Goal: Task Accomplishment & Management: Complete application form

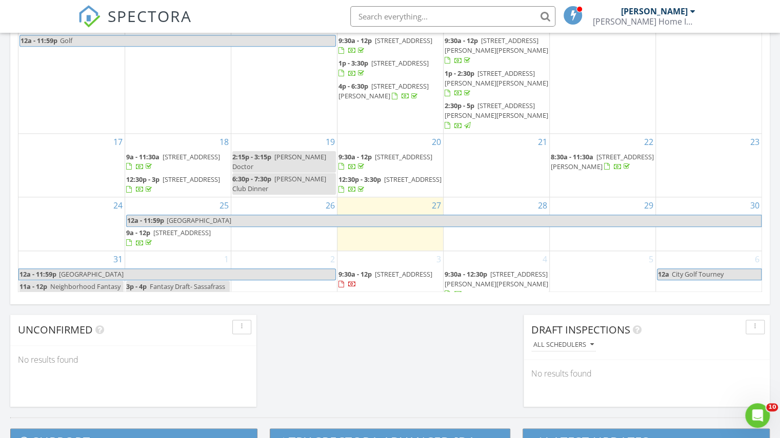
scroll to position [648, 0]
click at [390, 281] on div "3 9:30a - 12p 107 calm citadel drive, Pelion 29123" at bounding box center [390, 288] width 106 height 73
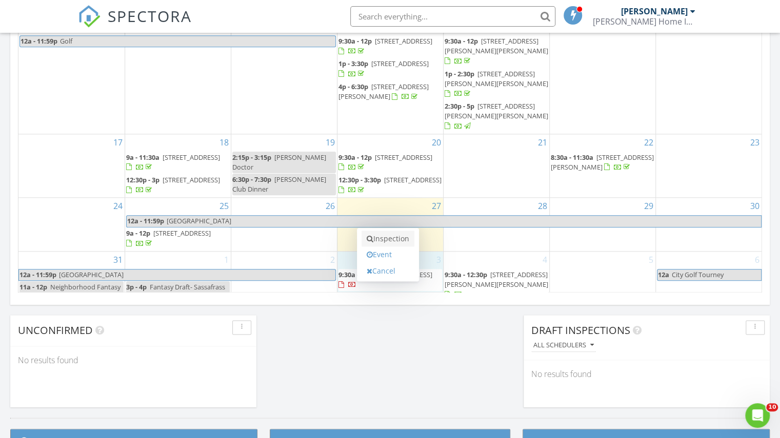
click at [383, 236] on link "Inspection" at bounding box center [387, 239] width 53 height 16
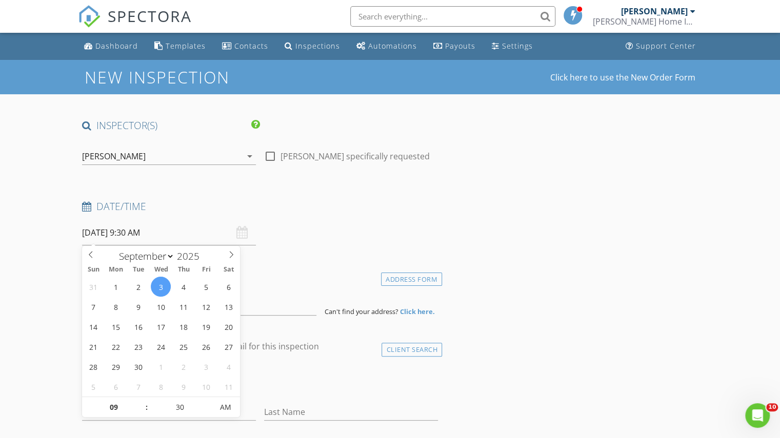
click at [145, 226] on input "09/03/2025 9:30 AM" at bounding box center [169, 232] width 174 height 25
type input "10"
type input "09/03/2025 10:30 AM"
click at [141, 397] on span at bounding box center [141, 402] width 7 height 10
type input "11"
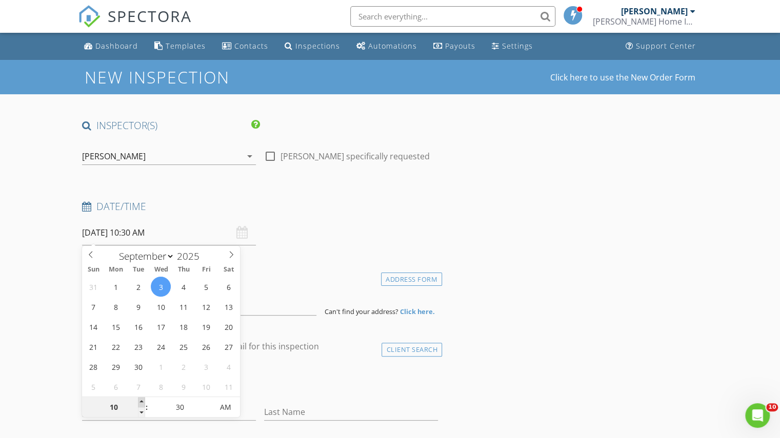
type input "09/03/2025 11:30 AM"
click at [141, 397] on span at bounding box center [141, 402] width 7 height 10
type input "12"
type input "09/03/2025 12:30 PM"
click at [141, 397] on span at bounding box center [141, 402] width 7 height 10
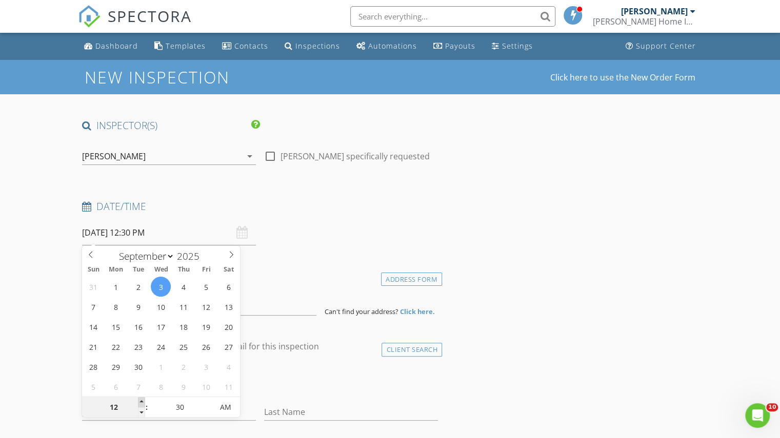
type input "01"
type input "09/03/2025 1:30 PM"
click at [141, 397] on span at bounding box center [141, 402] width 7 height 10
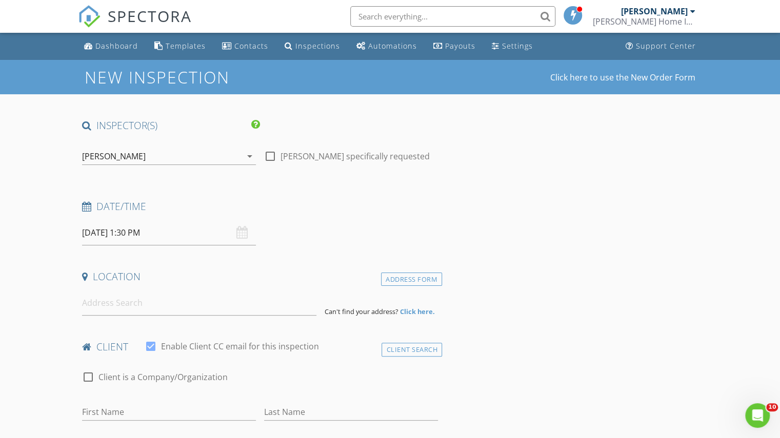
click at [346, 225] on div "Date/Time 09/03/2025 1:30 PM" at bounding box center [260, 223] width 364 height 46
click at [134, 307] on input at bounding box center [199, 303] width 234 height 25
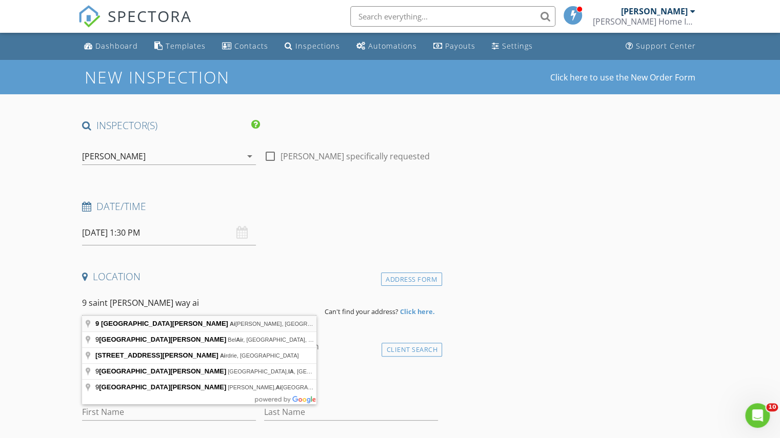
type input "9 Saint Andrews Way, Aiken, SC, USA"
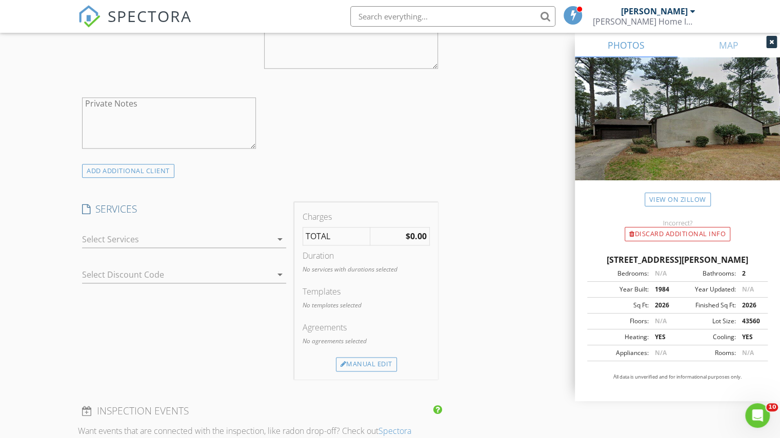
scroll to position [673, 0]
click at [277, 238] on icon "arrow_drop_down" at bounding box center [280, 238] width 12 height 12
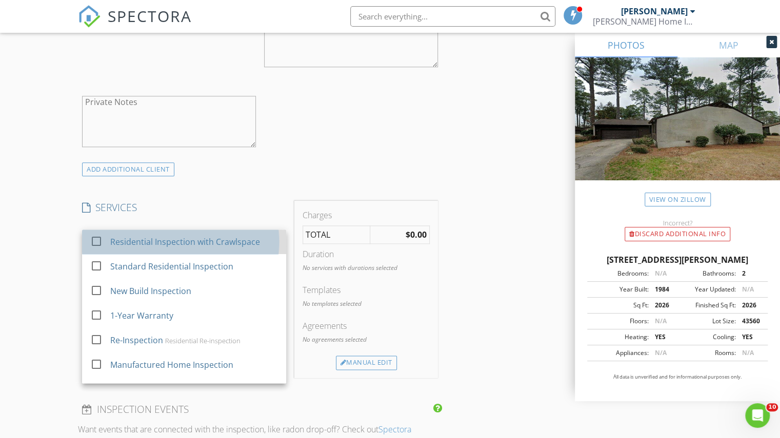
click at [167, 240] on div "Residential Inspection with Crawlspace" at bounding box center [185, 242] width 150 height 12
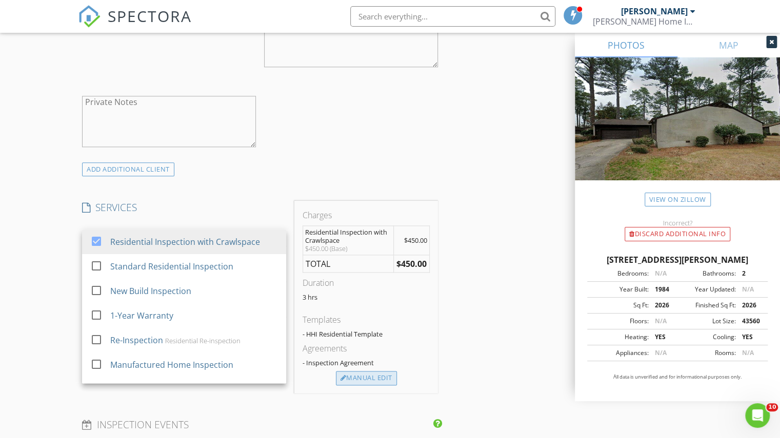
click at [368, 379] on div "Manual Edit" at bounding box center [366, 378] width 61 height 14
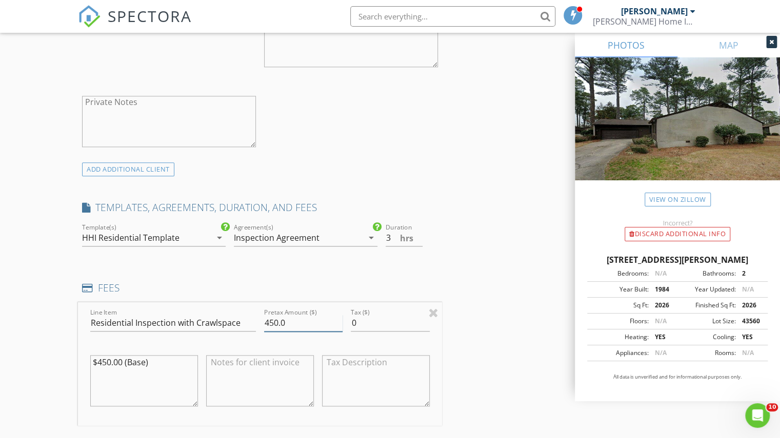
click at [277, 323] on input "450.0" at bounding box center [303, 323] width 78 height 17
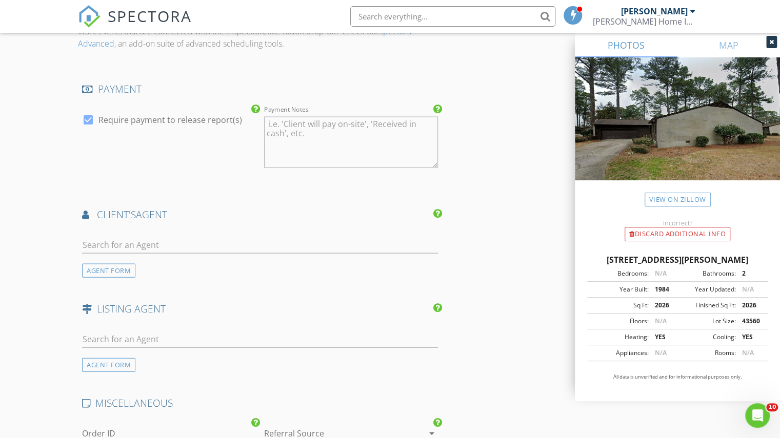
scroll to position [1184, 0]
type input "481.0"
click at [176, 247] on input "text" at bounding box center [260, 244] width 356 height 17
type input "anit"
click at [146, 264] on div "Anita Parks" at bounding box center [145, 263] width 69 height 12
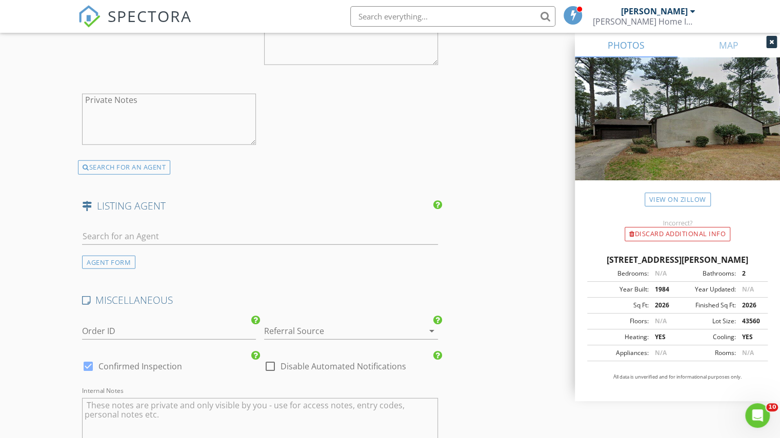
scroll to position [1520, 0]
click at [149, 233] on input "text" at bounding box center [260, 236] width 356 height 17
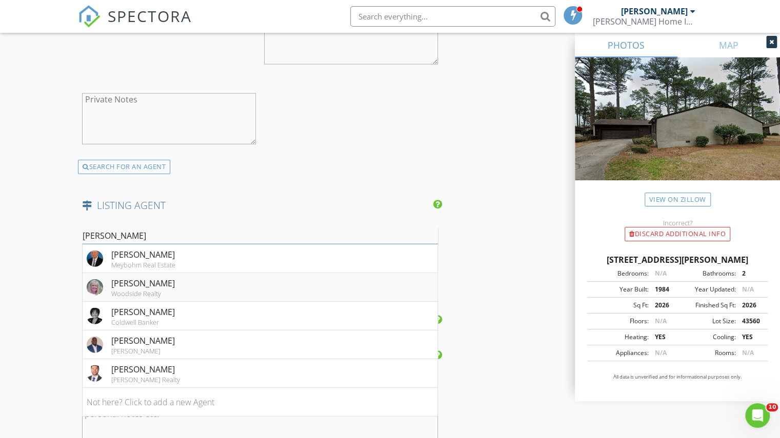
type input "willi"
click at [128, 280] on div "Sandra Willis" at bounding box center [143, 283] width 64 height 12
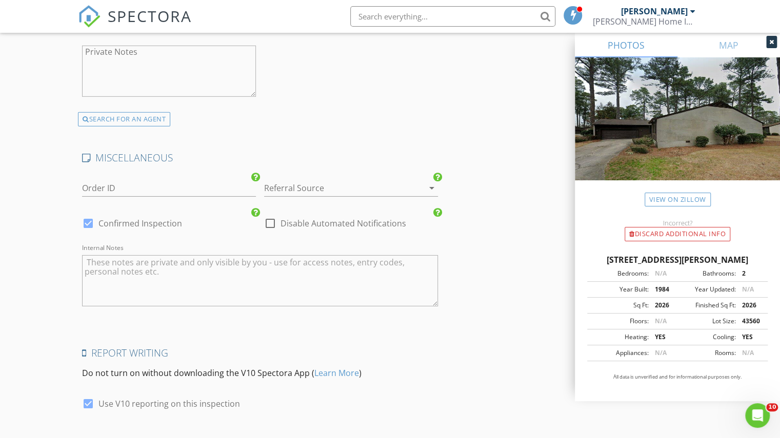
scroll to position [1897, 0]
click at [271, 217] on div at bounding box center [269, 221] width 17 height 17
checkbox input "true"
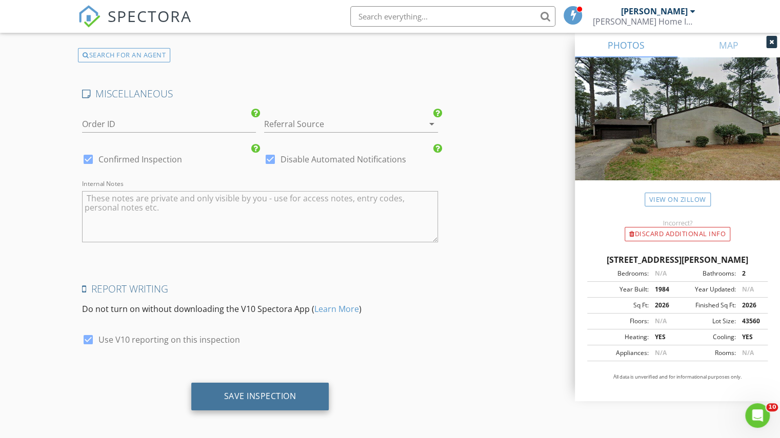
click at [311, 397] on div "Save Inspection" at bounding box center [260, 397] width 138 height 28
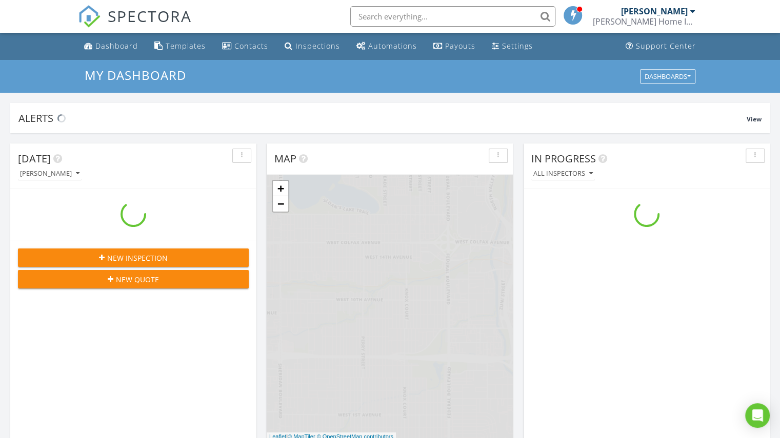
click at [388, 14] on input "text" at bounding box center [452, 16] width 205 height 21
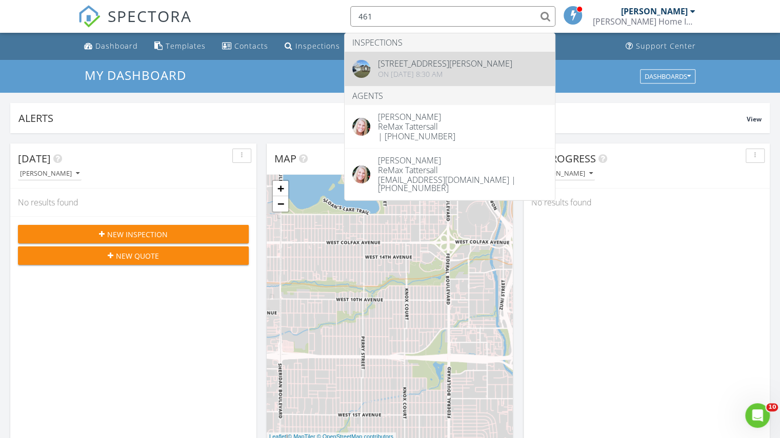
type input "461"
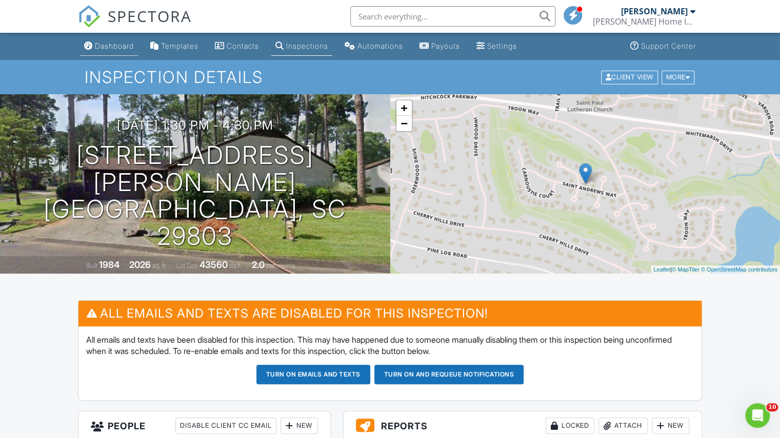
click at [128, 47] on div "Dashboard" at bounding box center [114, 46] width 39 height 9
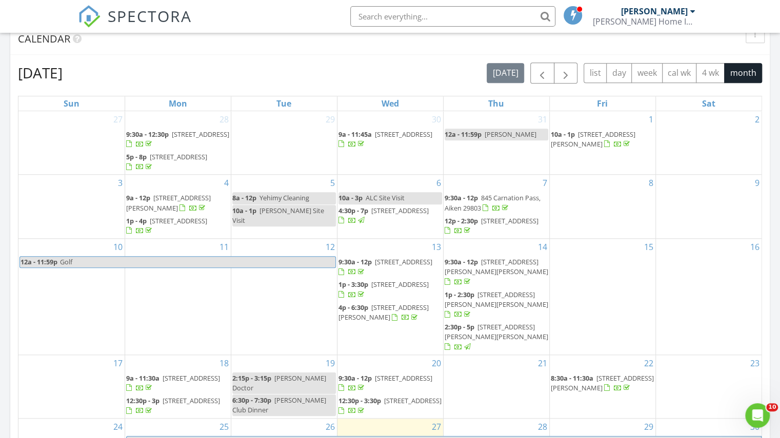
scroll to position [426, 0]
click at [712, 76] on button "4 wk" at bounding box center [709, 74] width 29 height 20
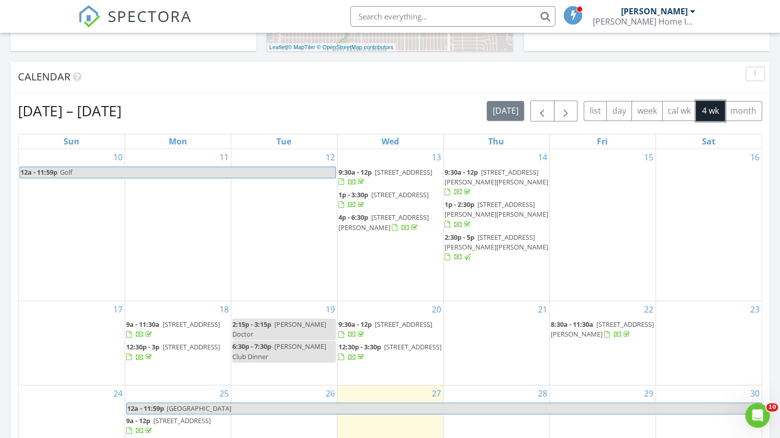
scroll to position [389, 0]
click at [570, 111] on span "button" at bounding box center [565, 112] width 12 height 12
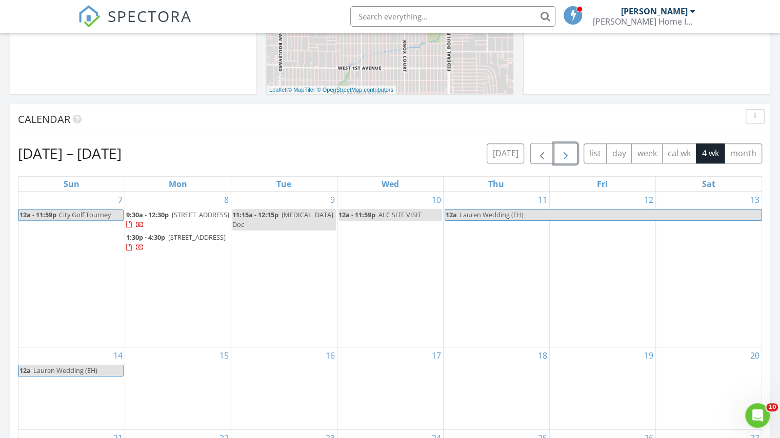
scroll to position [338, 0]
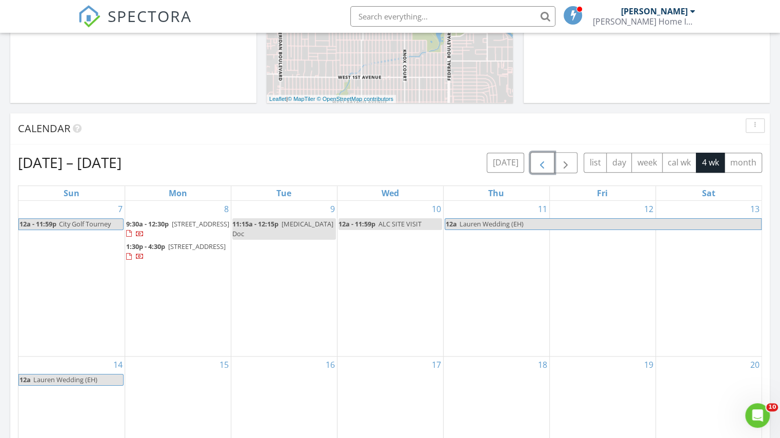
click at [545, 161] on span "button" at bounding box center [542, 163] width 12 height 12
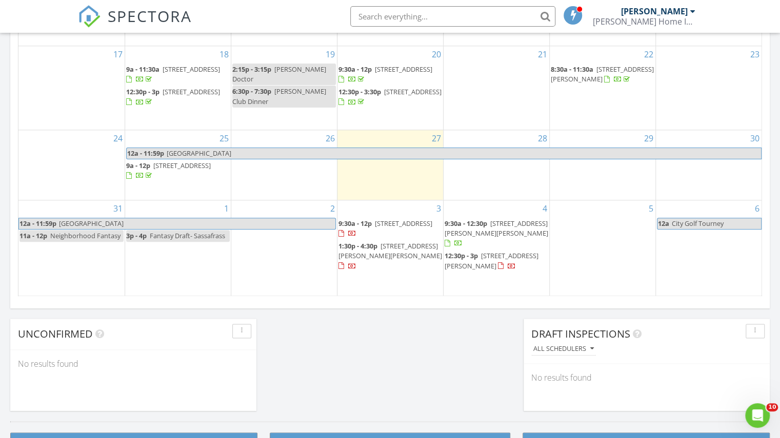
scroll to position [642, 0]
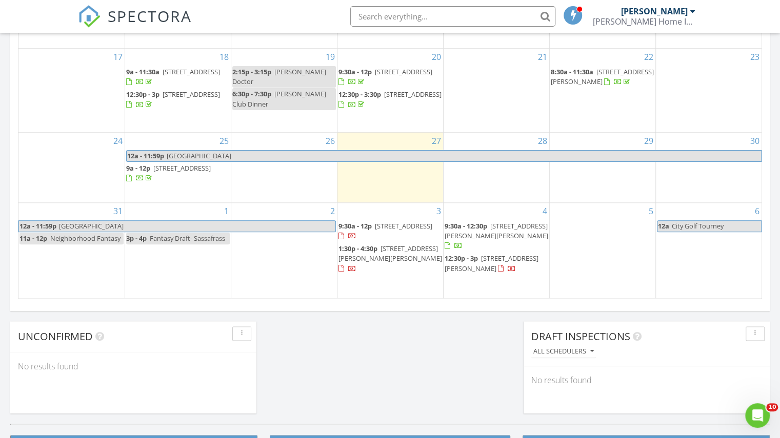
click at [474, 257] on span "[STREET_ADDRESS][PERSON_NAME]" at bounding box center [491, 263] width 94 height 19
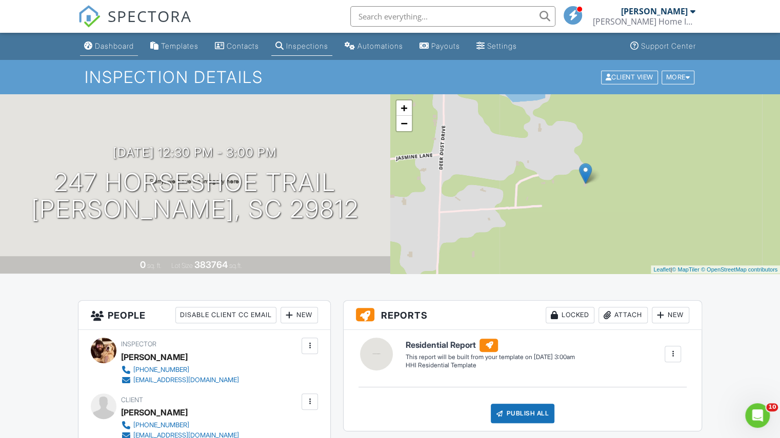
click at [124, 50] on div "Dashboard" at bounding box center [114, 46] width 39 height 9
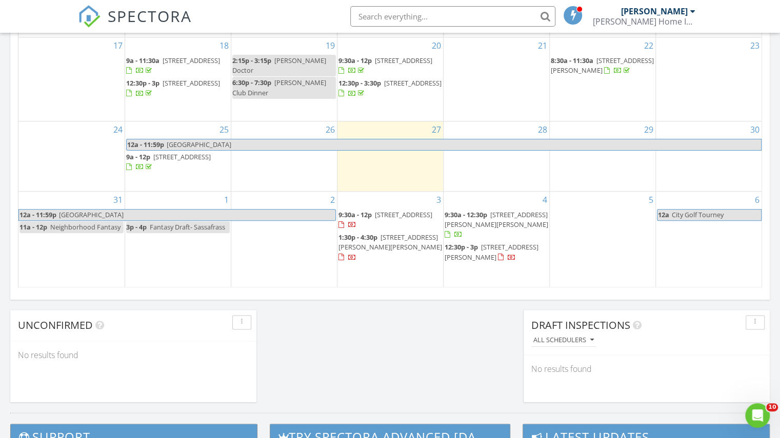
scroll to position [662, 0]
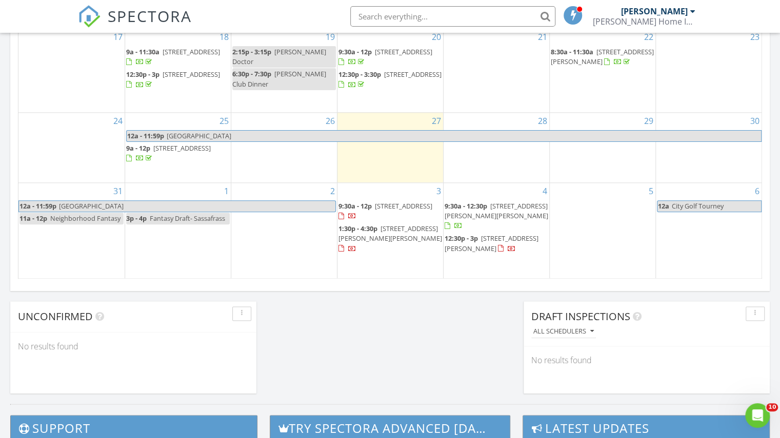
click at [369, 207] on span "9:30a - 12p" at bounding box center [354, 205] width 33 height 9
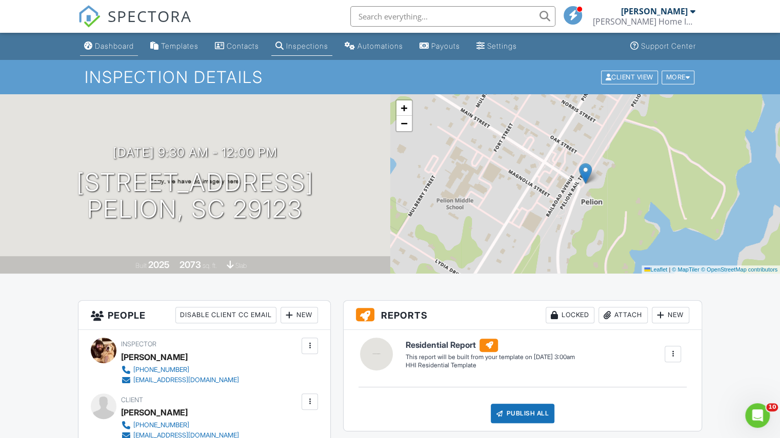
click at [116, 41] on link "Dashboard" at bounding box center [109, 46] width 58 height 19
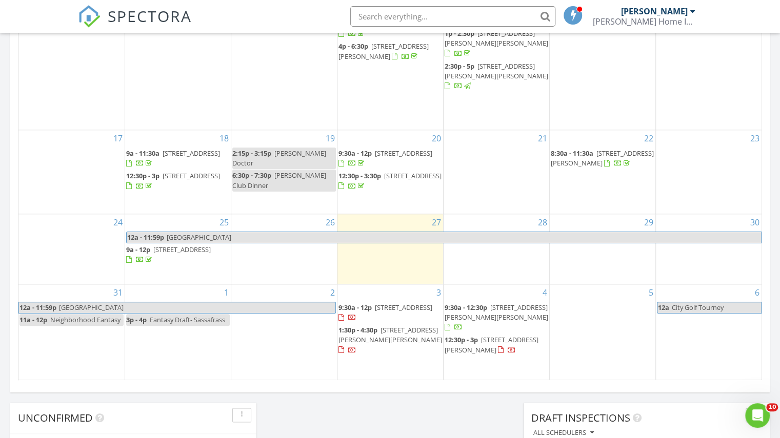
scroll to position [562, 0]
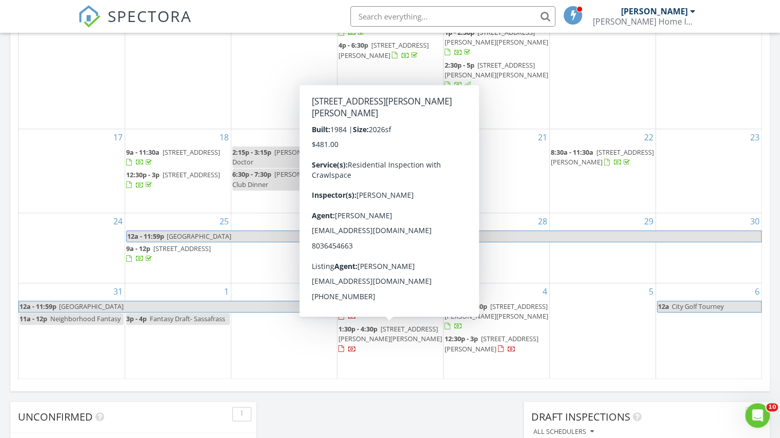
click at [379, 332] on link "1:30p - 4:30p 9 St Andrews Way, Aiken 29803" at bounding box center [390, 338] width 104 height 29
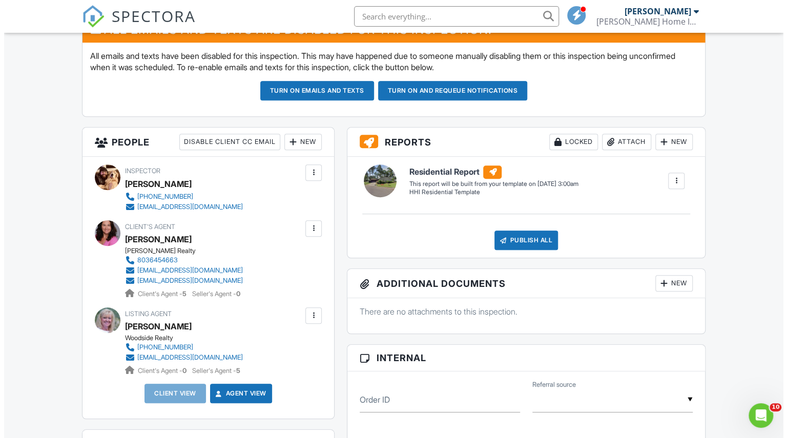
scroll to position [286, 0]
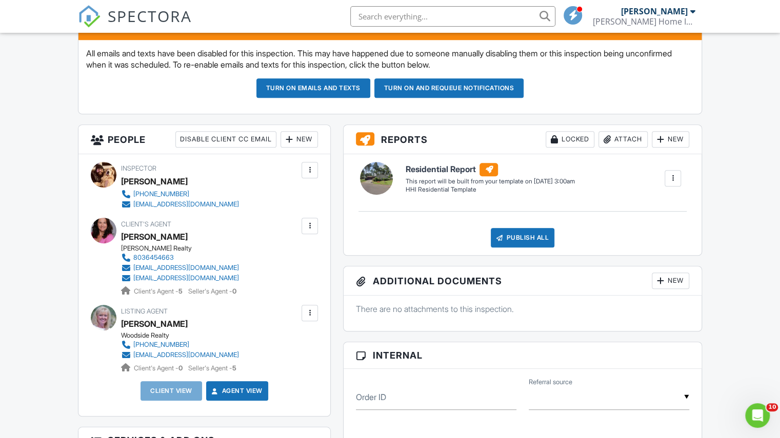
drag, startPoint x: 787, startPoint y: 104, endPoint x: 773, endPoint y: 190, distance: 86.7
click at [773, 190] on html "SPECTORA Frank Morelli Hitchcock Home Inspections Role: Inspector Change Role D…" at bounding box center [390, 417] width 780 height 1406
click at [298, 132] on div "New" at bounding box center [298, 139] width 37 height 16
click at [309, 172] on li "Client" at bounding box center [336, 171] width 101 height 26
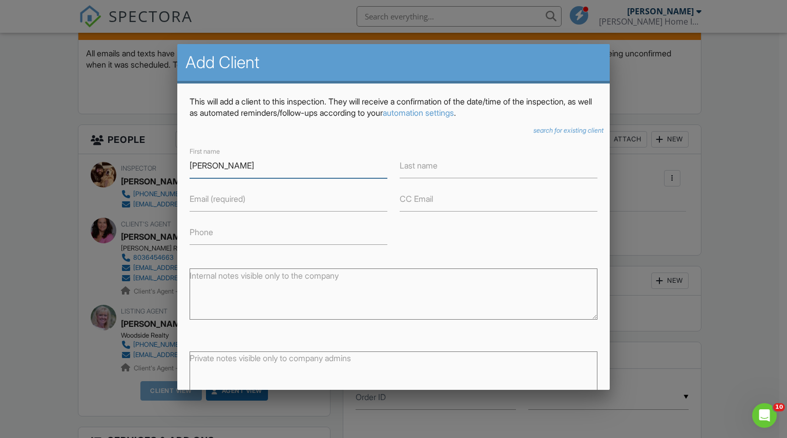
type input "Melinda"
type input "Bruder"
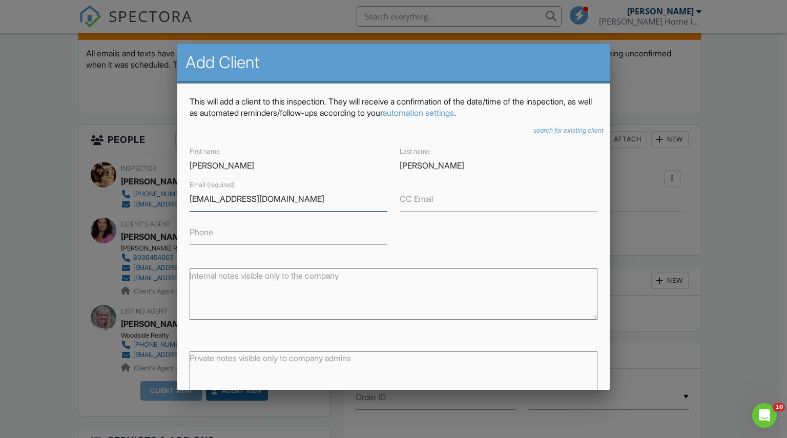
type input "mlsbruder57@gmail.com"
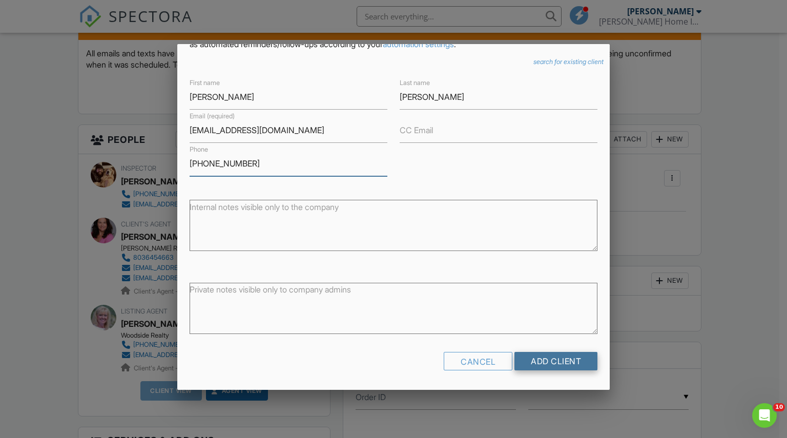
type input "803-439-6844"
click at [552, 360] on input "Add Client" at bounding box center [556, 361] width 83 height 18
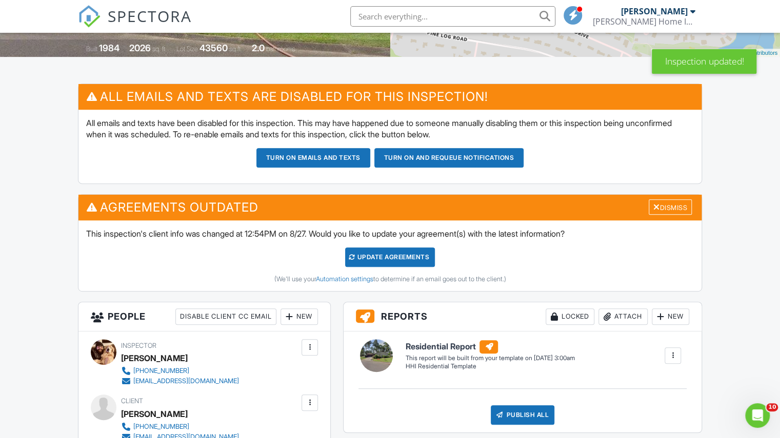
scroll to position [217, 0]
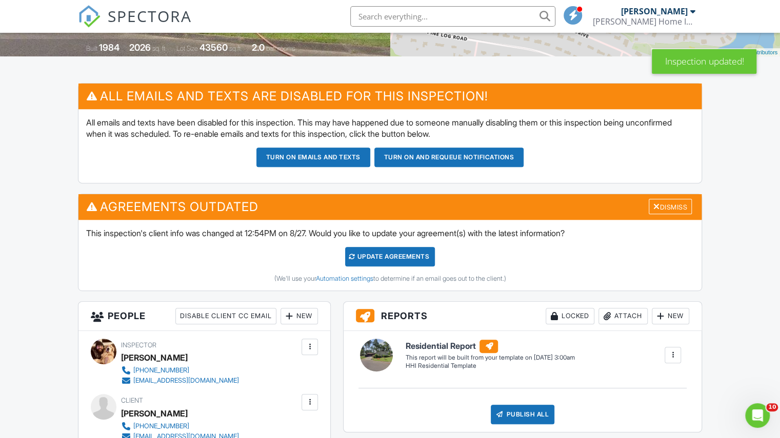
click at [392, 250] on div "Update Agreements" at bounding box center [390, 256] width 90 height 19
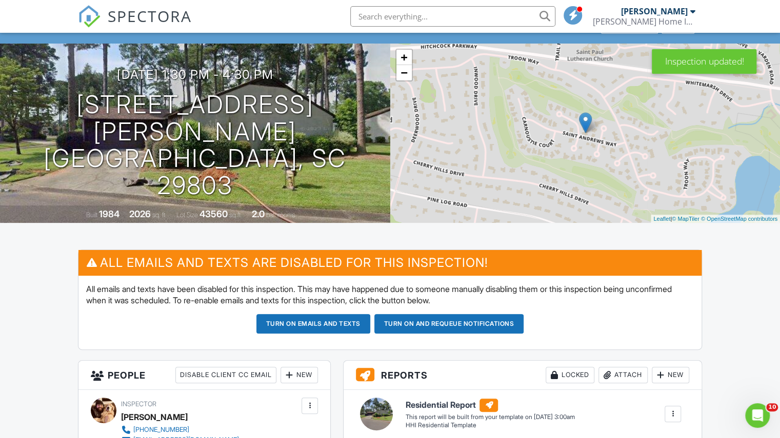
scroll to position [50, 0]
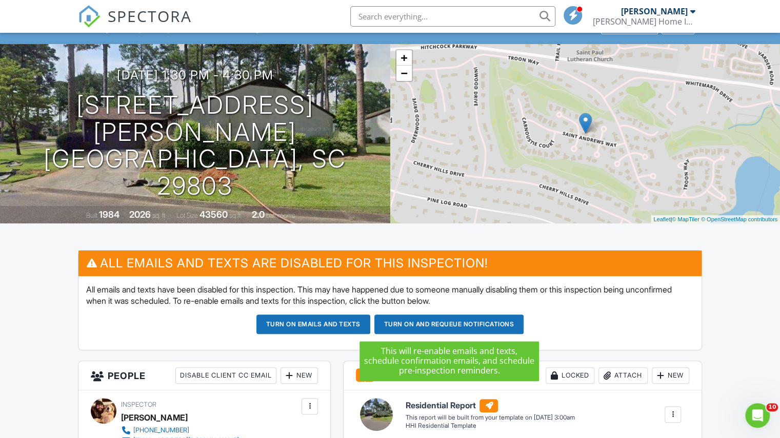
click at [447, 322] on button "Turn on and Requeue Notifications" at bounding box center [449, 324] width 150 height 19
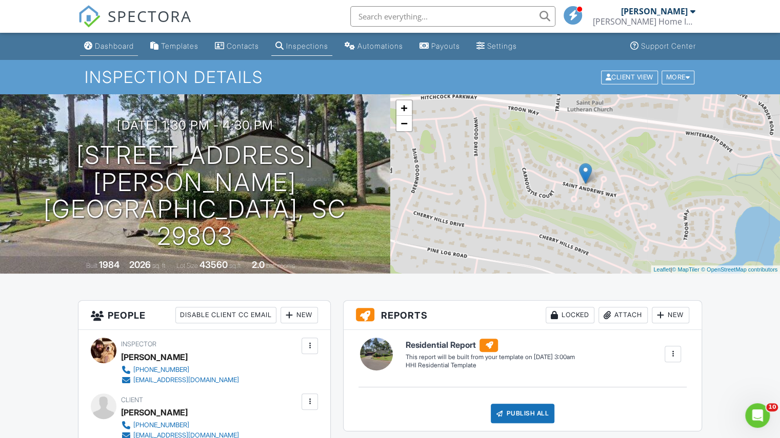
click at [97, 42] on div "Dashboard" at bounding box center [114, 46] width 39 height 9
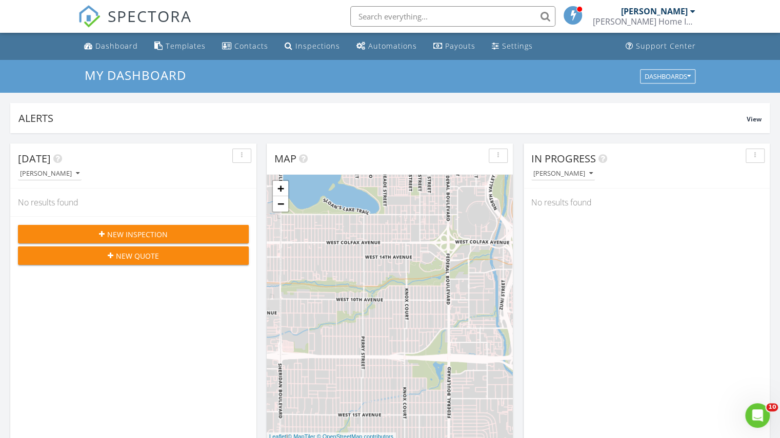
click at [140, 234] on span "New Inspection" at bounding box center [137, 234] width 60 height 11
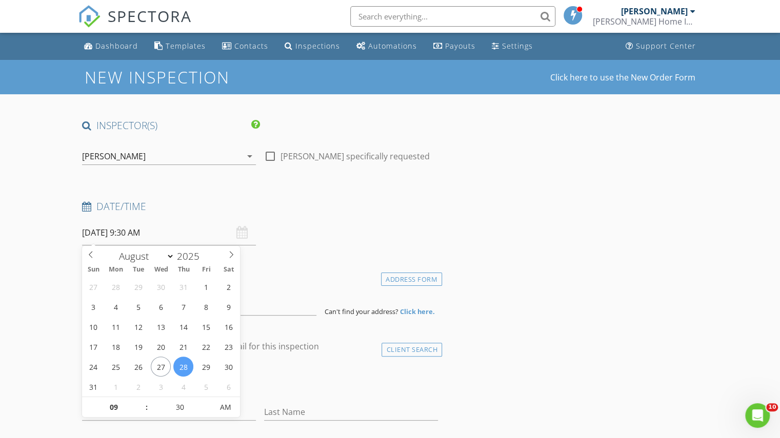
click at [119, 229] on input "[DATE] 9:30 AM" at bounding box center [169, 232] width 174 height 25
select select "8"
type input "[DATE] 9:30 AM"
type input "25"
type input "[DATE] 9:25 AM"
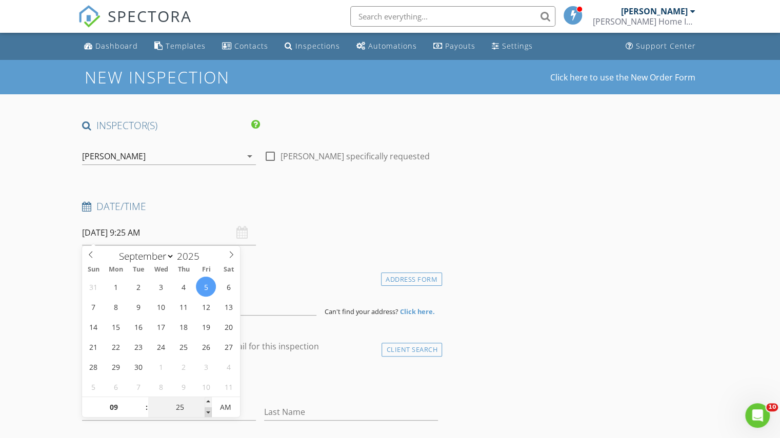
click at [207, 409] on span at bounding box center [207, 412] width 7 height 10
type input "20"
type input "09/05/2025 9:20 AM"
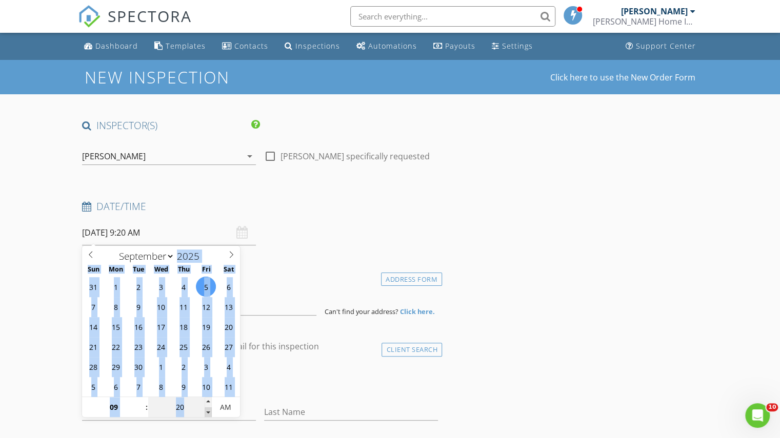
click at [207, 409] on span at bounding box center [207, 412] width 7 height 10
type input "15"
type input "09/05/2025 9:15 AM"
click at [207, 409] on span at bounding box center [207, 412] width 7 height 10
type input "10"
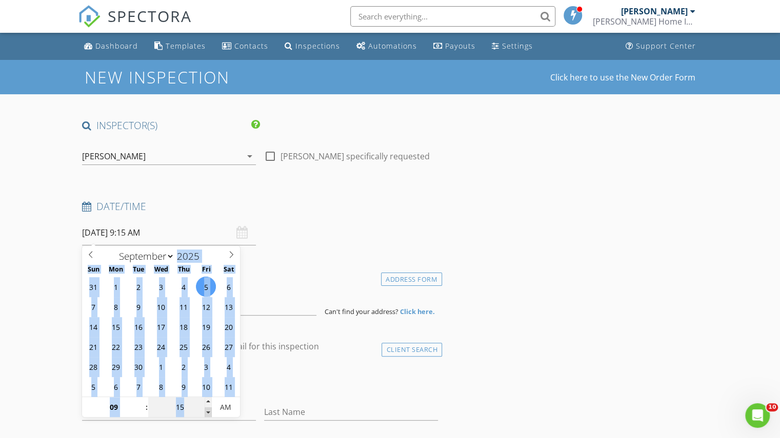
type input "09/05/2025 9:10 AM"
click at [207, 409] on span at bounding box center [207, 412] width 7 height 10
type input "05"
type input "09/05/2025 9:05 AM"
click at [207, 409] on span at bounding box center [207, 412] width 7 height 10
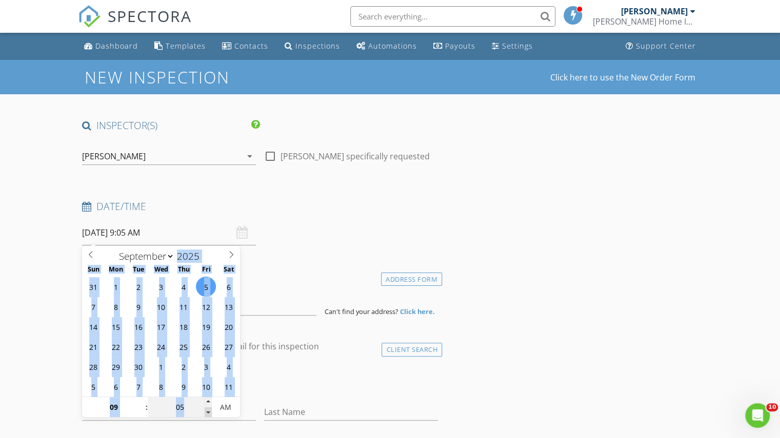
type input "00"
type input "[DATE] 9:00 AM"
click at [207, 409] on span at bounding box center [207, 412] width 7 height 10
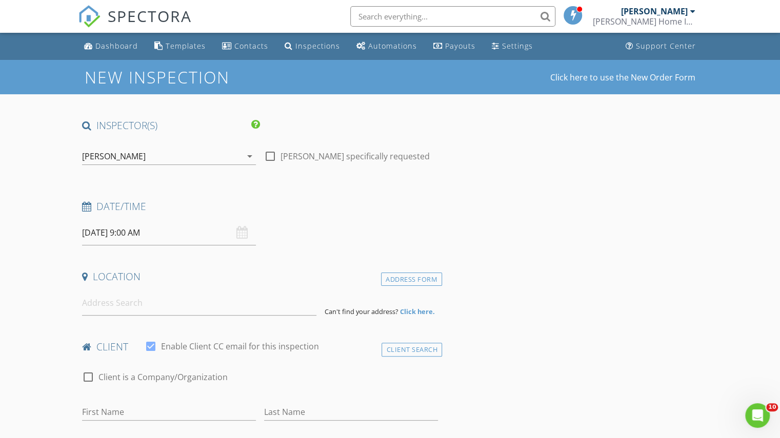
click at [179, 307] on input at bounding box center [199, 303] width 234 height 25
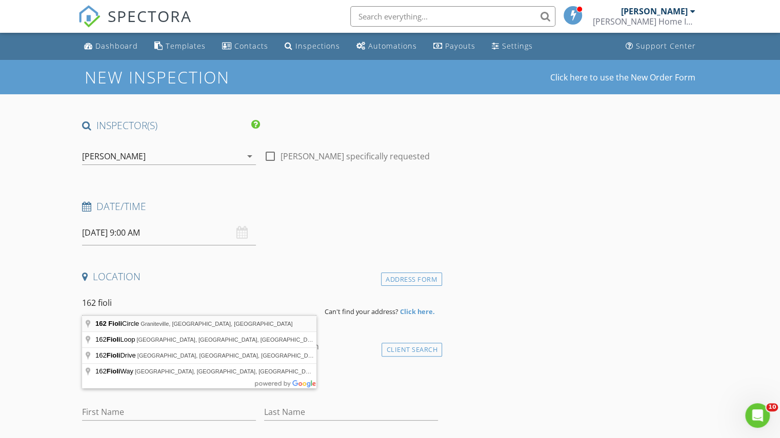
type input "162 Fioli Circle, Graniteville, SC, USA"
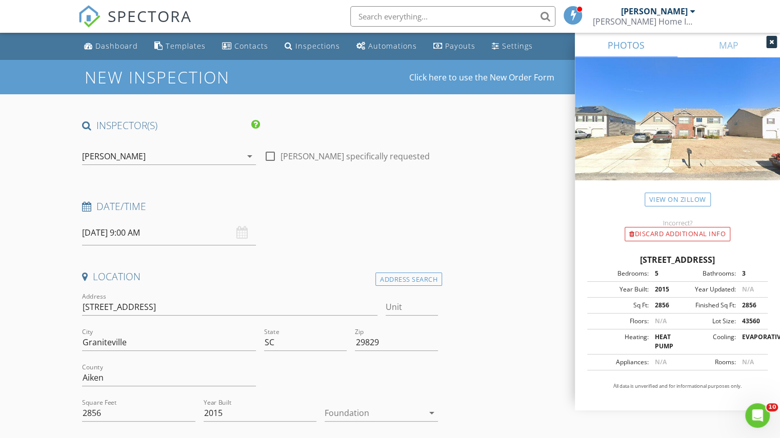
scroll to position [53, 0]
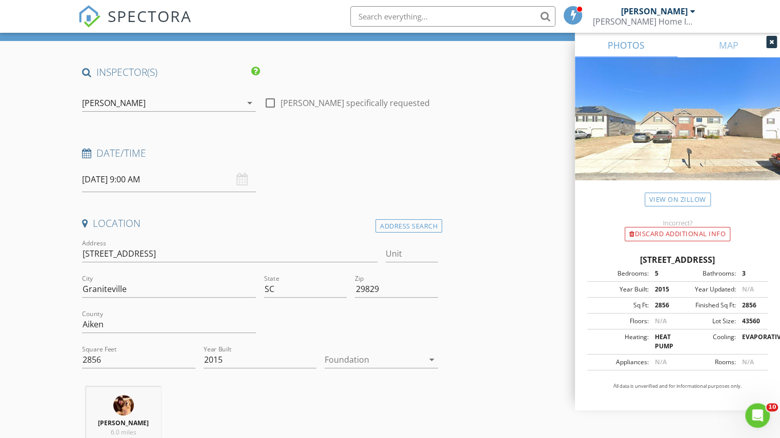
click at [401, 358] on div at bounding box center [373, 360] width 99 height 16
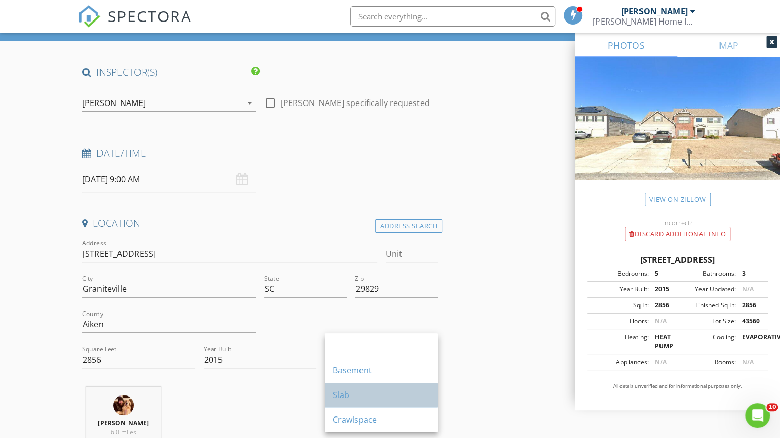
click at [366, 395] on div "Slab" at bounding box center [381, 395] width 97 height 12
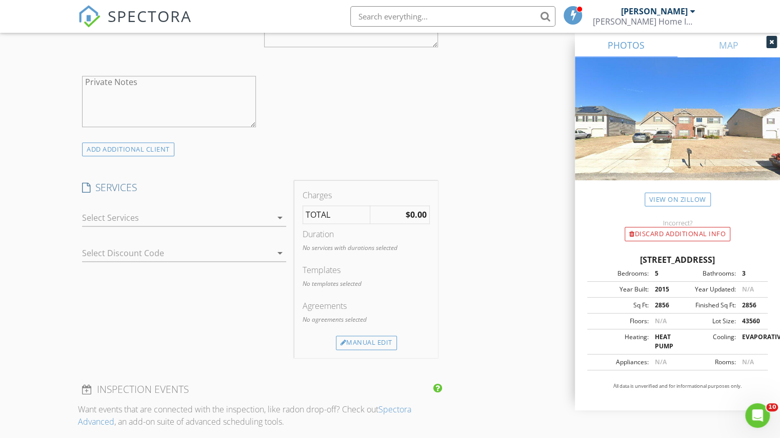
scroll to position [698, 0]
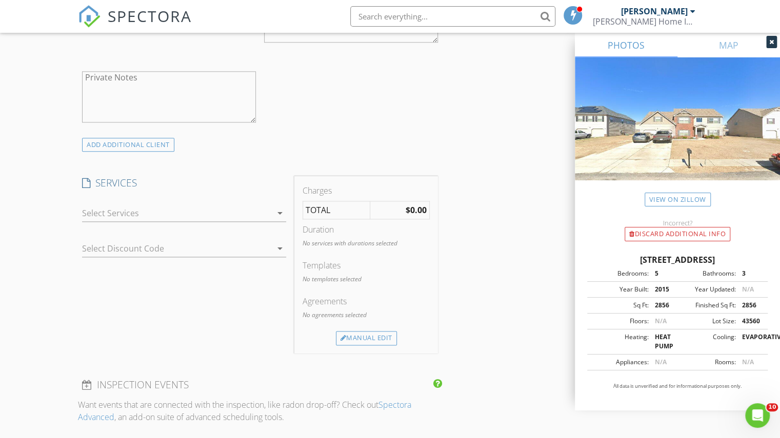
click at [278, 215] on icon "arrow_drop_down" at bounding box center [280, 213] width 12 height 12
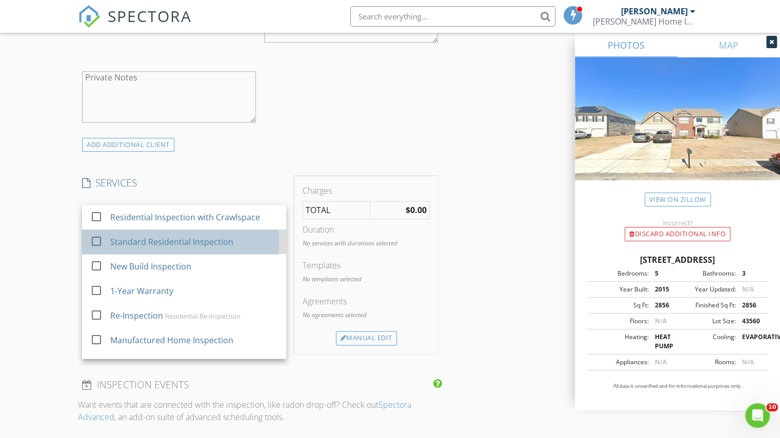
click at [199, 237] on div "Standard Residential Inspection" at bounding box center [171, 242] width 123 height 12
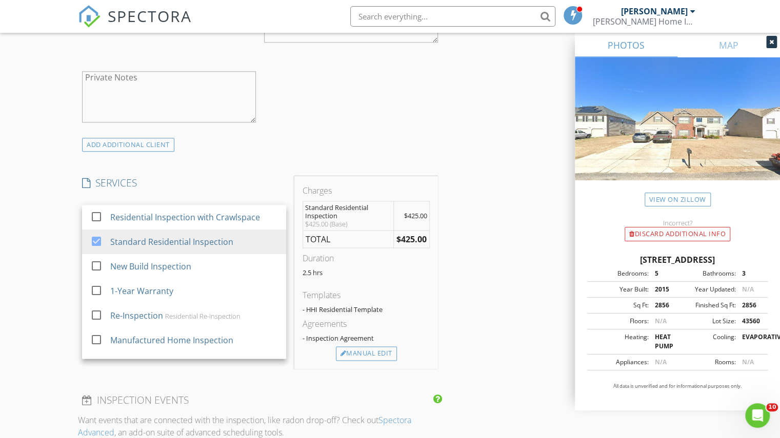
click at [41, 263] on div "New Inspection Click here to use the New Order Form INSPECTOR(S) check_box Fran…" at bounding box center [390, 251] width 780 height 1779
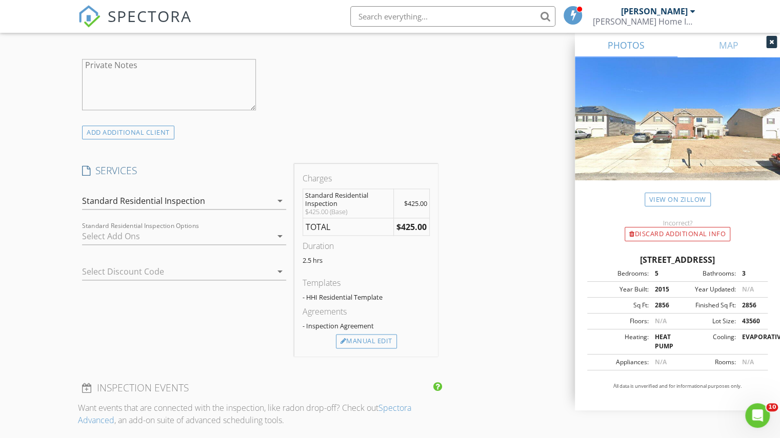
scroll to position [687, 0]
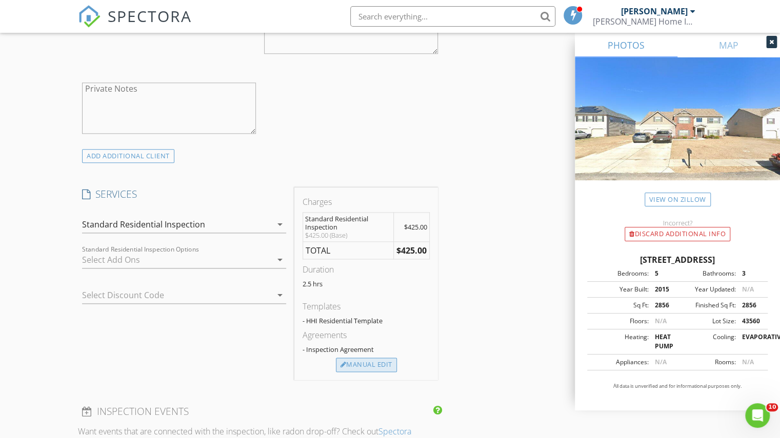
click at [367, 363] on div "Manual Edit" at bounding box center [366, 365] width 61 height 14
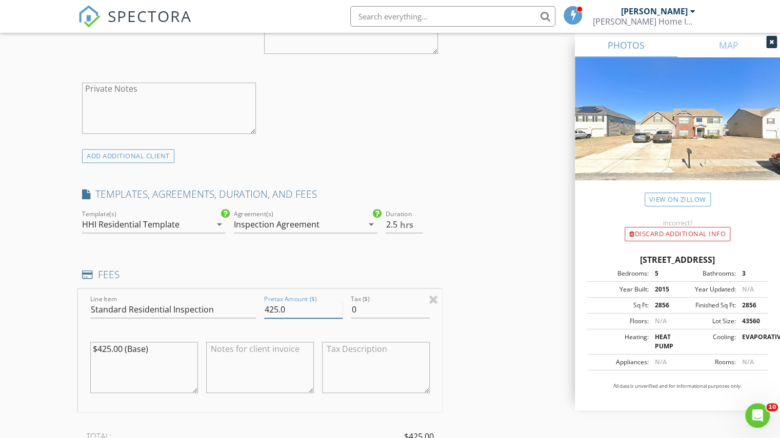
click at [280, 309] on input "425.0" at bounding box center [303, 309] width 78 height 17
type input "485.0"
click at [467, 322] on div "INSPECTOR(S) check_box Frank Morelli PRIMARY Frank Morelli arrow_drop_down chec…" at bounding box center [390, 328] width 624 height 1792
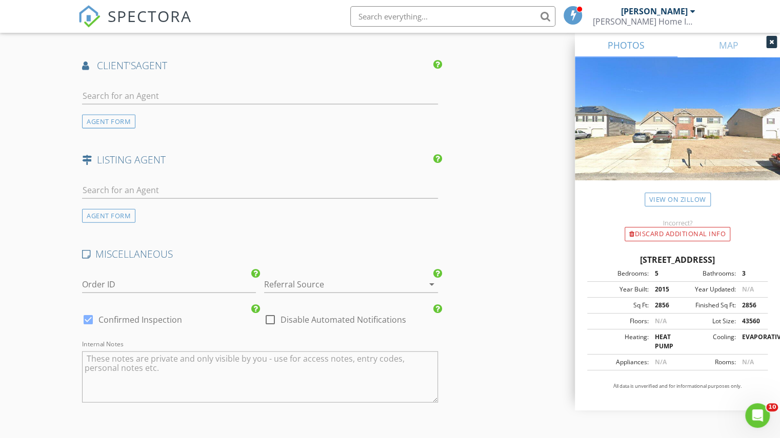
scroll to position [1366, 0]
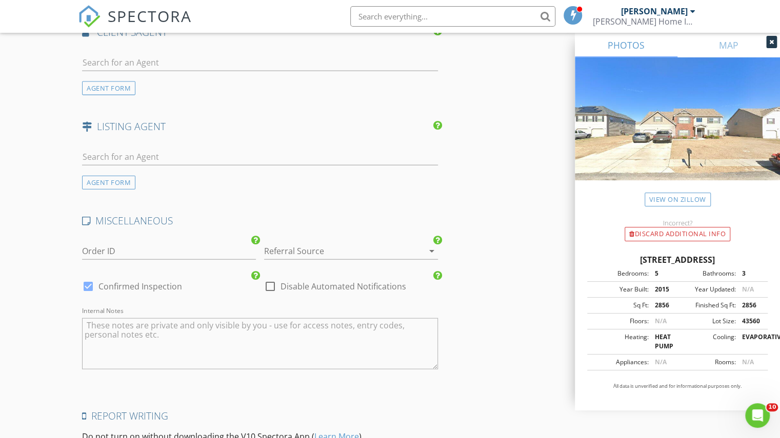
click at [274, 283] on div at bounding box center [269, 286] width 17 height 17
checkbox input "true"
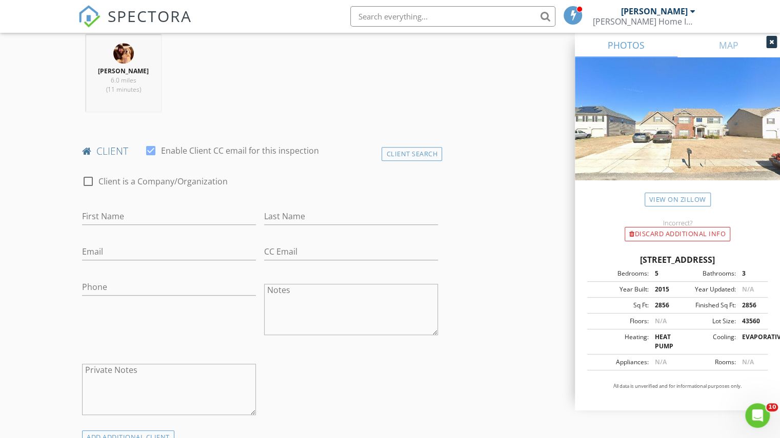
scroll to position [405, 0]
click at [105, 214] on input "First Name" at bounding box center [169, 217] width 174 height 17
type input "Jaccie & Walter"
type input "R"
click at [151, 218] on input "Jaccie & Walter" at bounding box center [169, 217] width 174 height 17
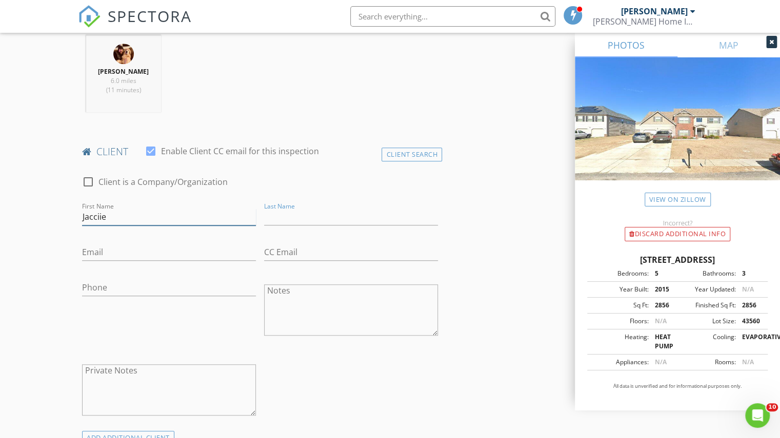
click at [151, 218] on input "Jacciie" at bounding box center [169, 217] width 174 height 17
type input "Jaccie"
type input "Reeder"
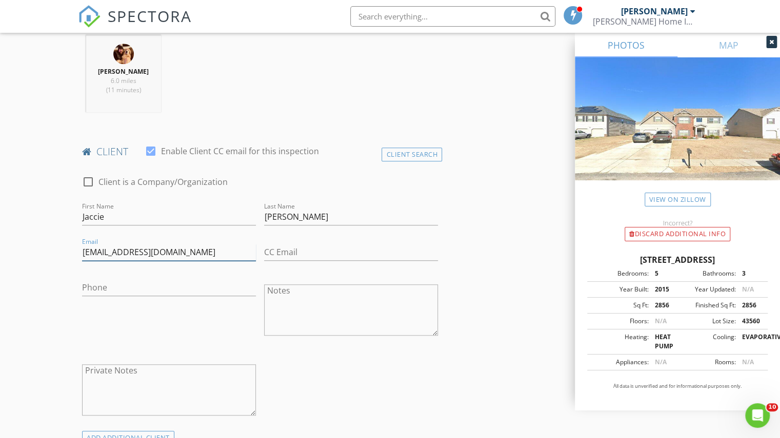
type input "landpmamabear@gmail.com"
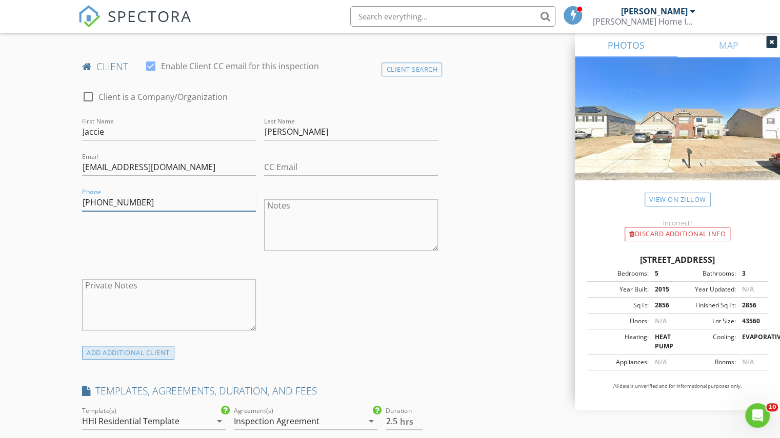
type input "970-208-4686"
click at [134, 352] on div "ADD ADDITIONAL client" at bounding box center [128, 353] width 92 height 14
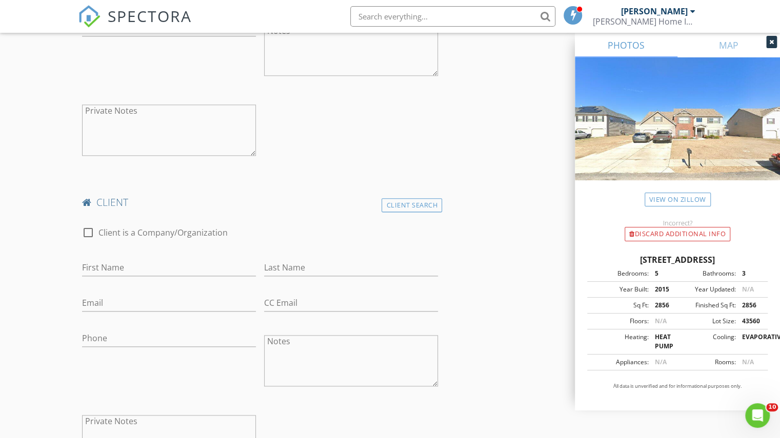
scroll to position [665, 0]
click at [132, 264] on input "First Name" at bounding box center [169, 267] width 174 height 17
type input "Walter"
type input "Reeder"
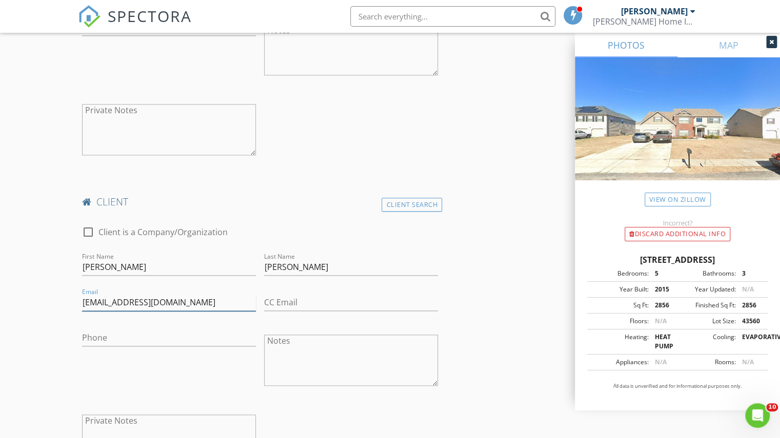
type input "guruflex@gmail.com"
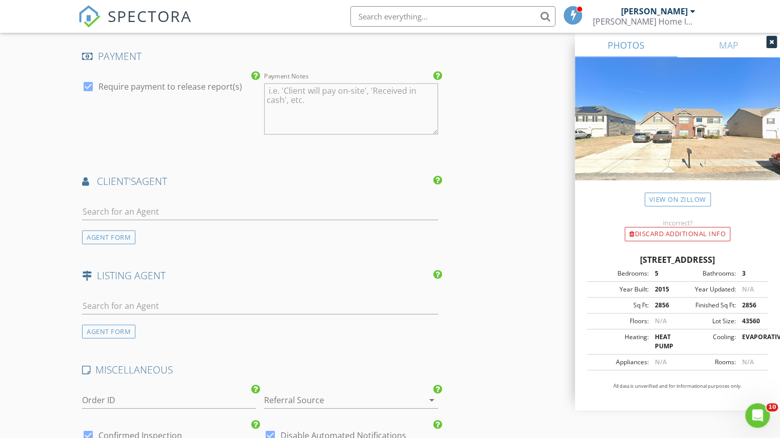
scroll to position [1515, 0]
type input "803-295-2711"
click at [133, 202] on input "text" at bounding box center [260, 210] width 356 height 17
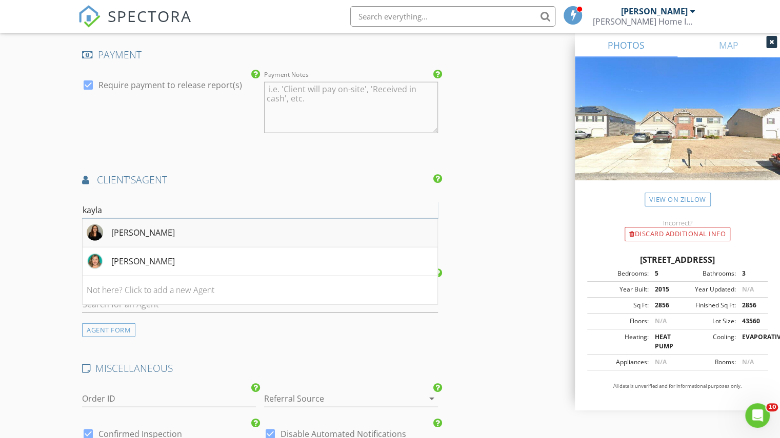
type input "kayla"
click at [113, 231] on div "Kayla Brown" at bounding box center [143, 233] width 64 height 12
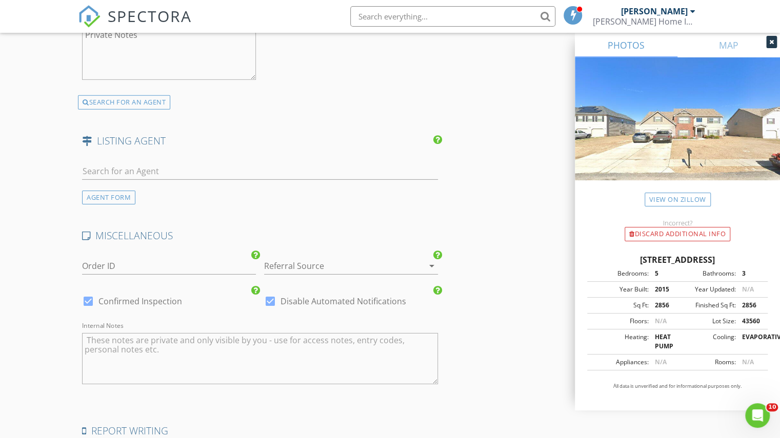
scroll to position [2023, 0]
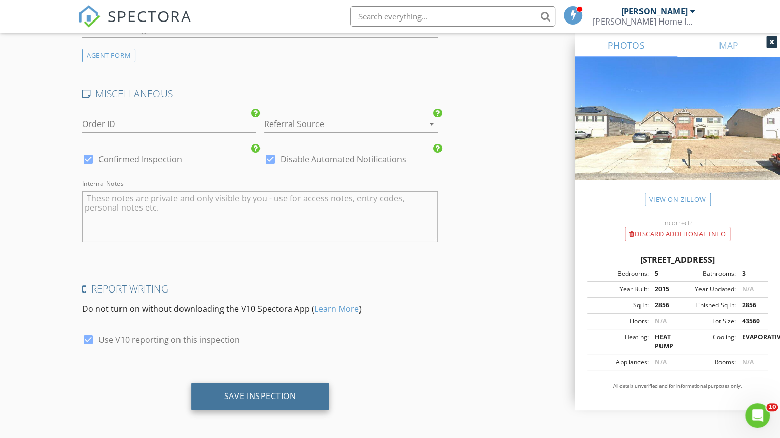
click at [266, 395] on div "Save Inspection" at bounding box center [260, 396] width 72 height 10
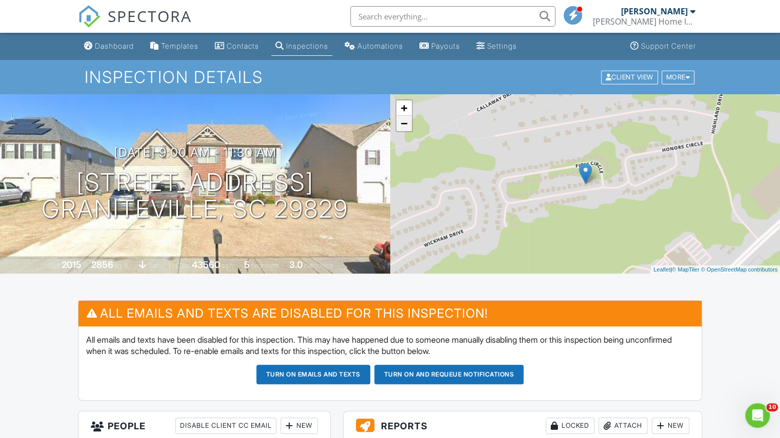
click at [406, 129] on link "−" at bounding box center [403, 123] width 15 height 15
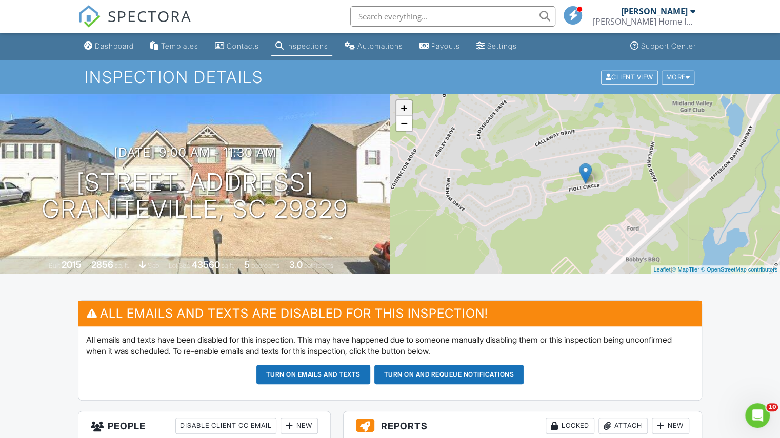
click at [409, 111] on link "+" at bounding box center [403, 107] width 15 height 15
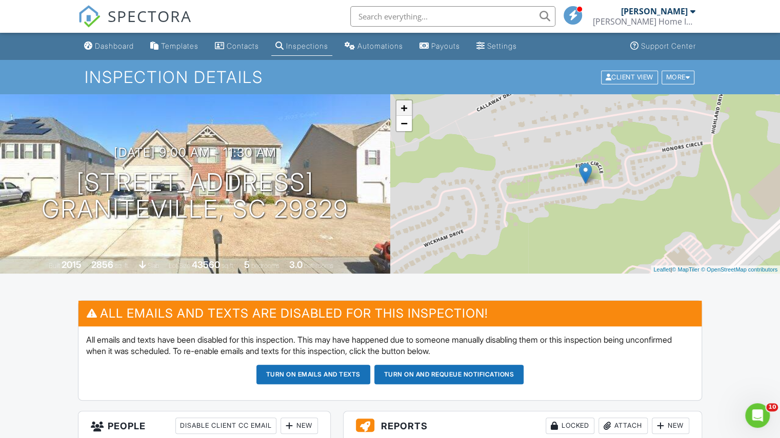
click at [409, 111] on link "+" at bounding box center [403, 107] width 15 height 15
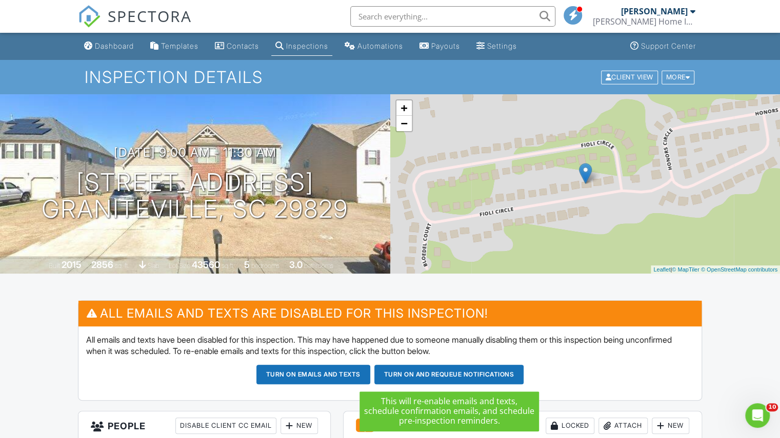
click at [446, 373] on button "Turn on and Requeue Notifications" at bounding box center [449, 374] width 150 height 19
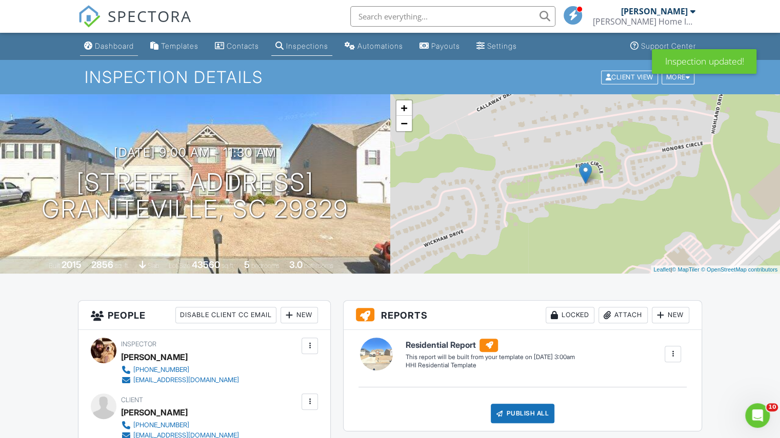
click at [124, 43] on div "Dashboard" at bounding box center [114, 46] width 39 height 9
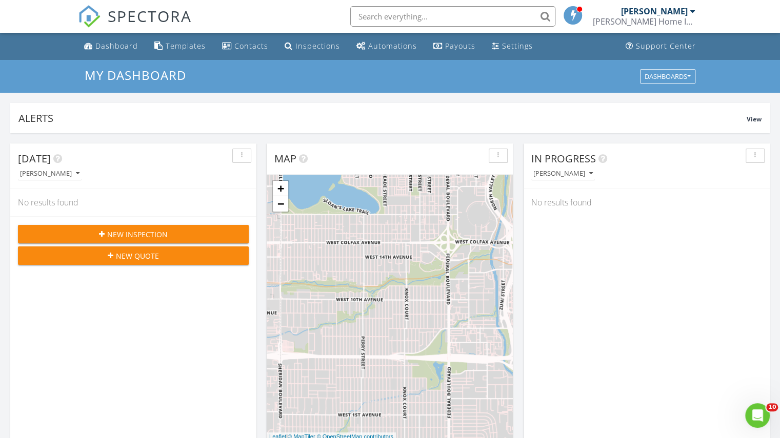
click at [690, 11] on div at bounding box center [692, 11] width 5 height 8
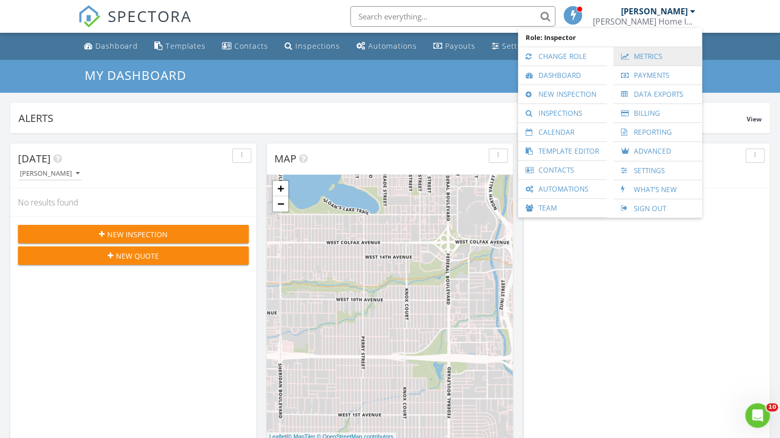
click at [653, 53] on link "Metrics" at bounding box center [657, 56] width 78 height 18
